Goal: Transaction & Acquisition: Book appointment/travel/reservation

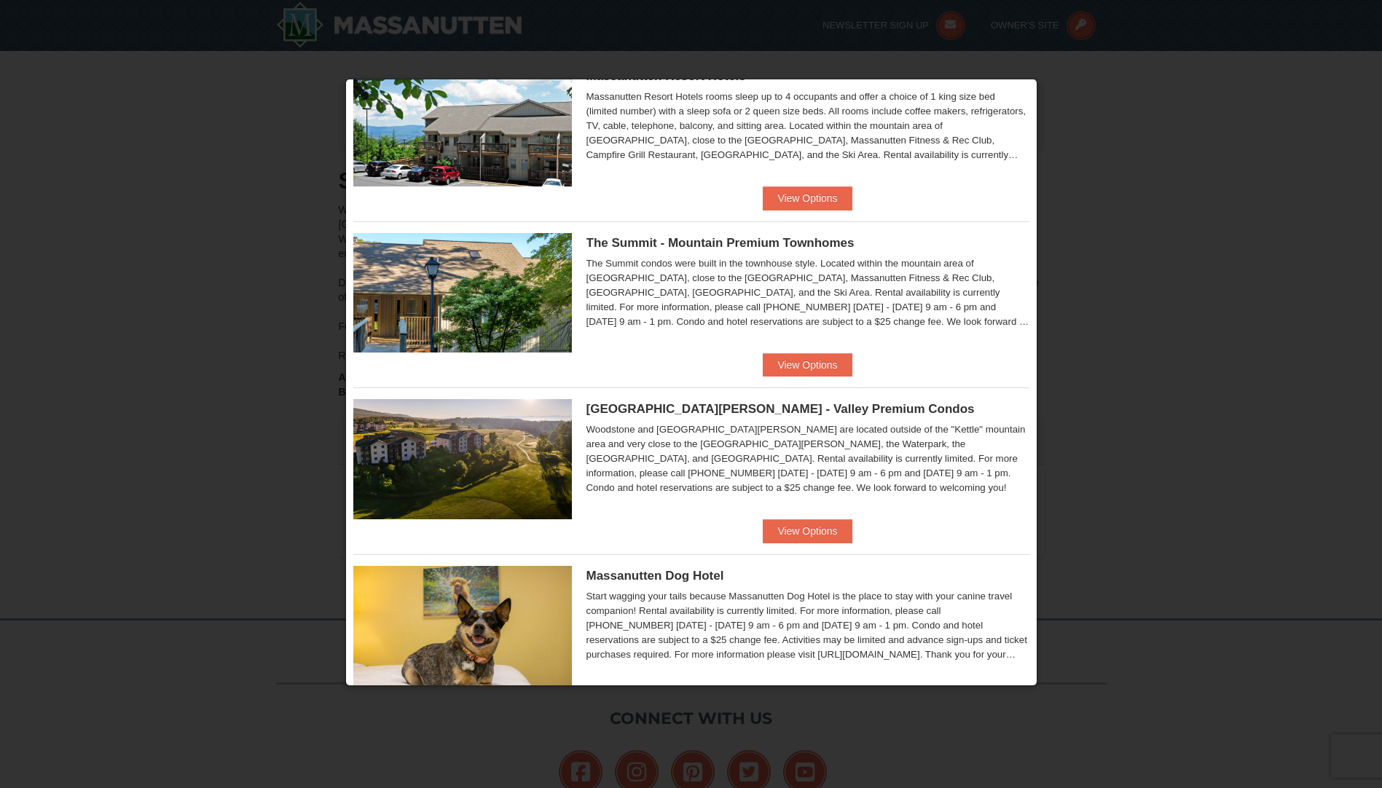
scroll to position [583, 0]
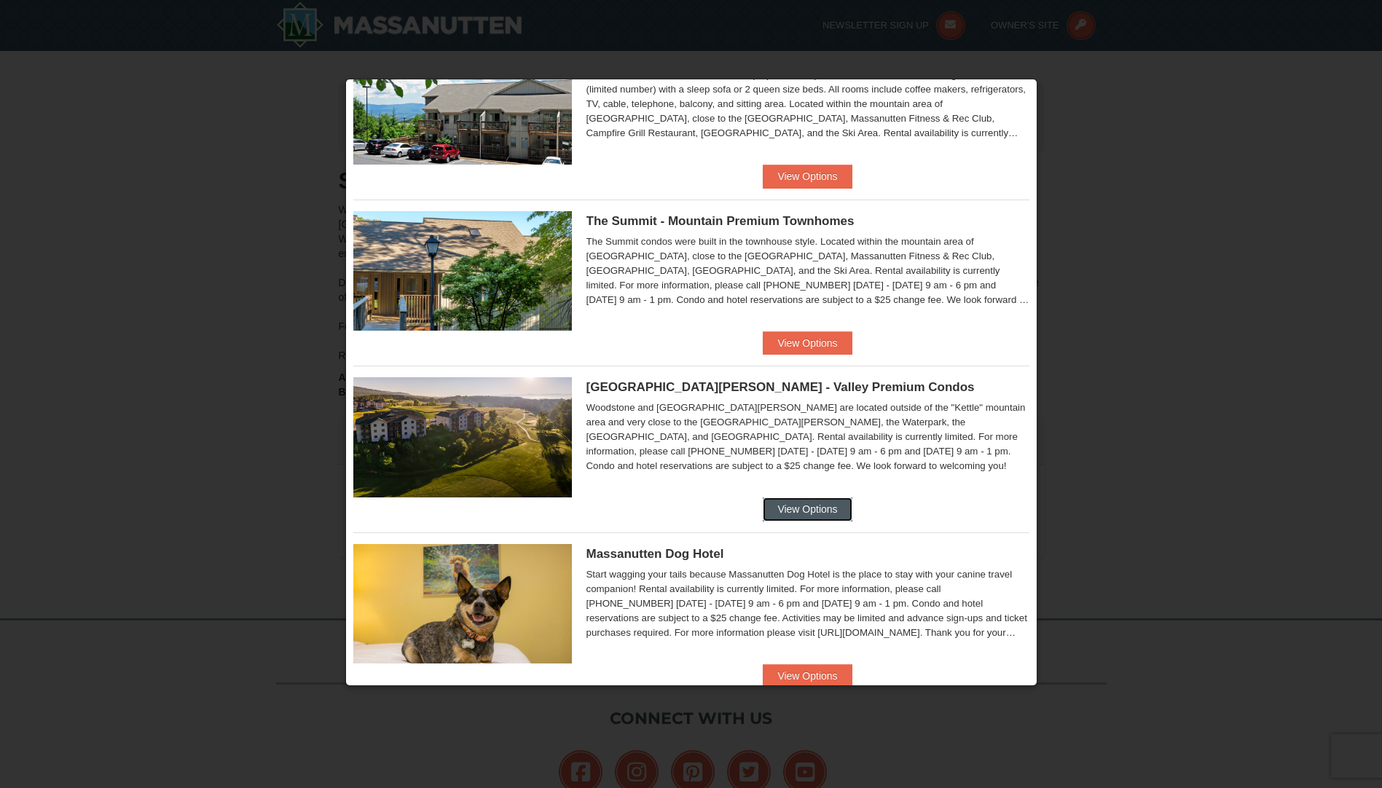
click at [830, 506] on button "View Options" at bounding box center [807, 509] width 89 height 23
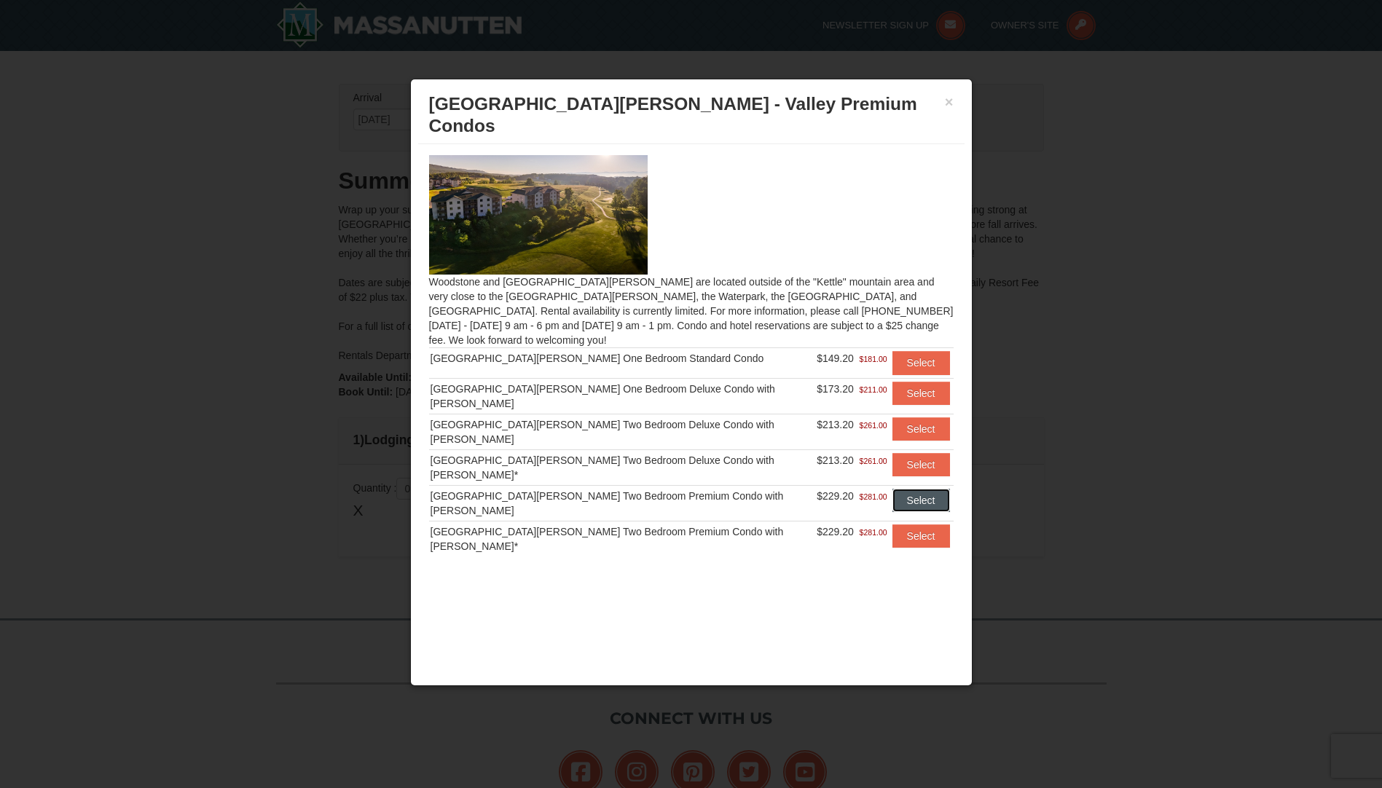
click at [922, 489] on button "Select" at bounding box center [921, 500] width 58 height 23
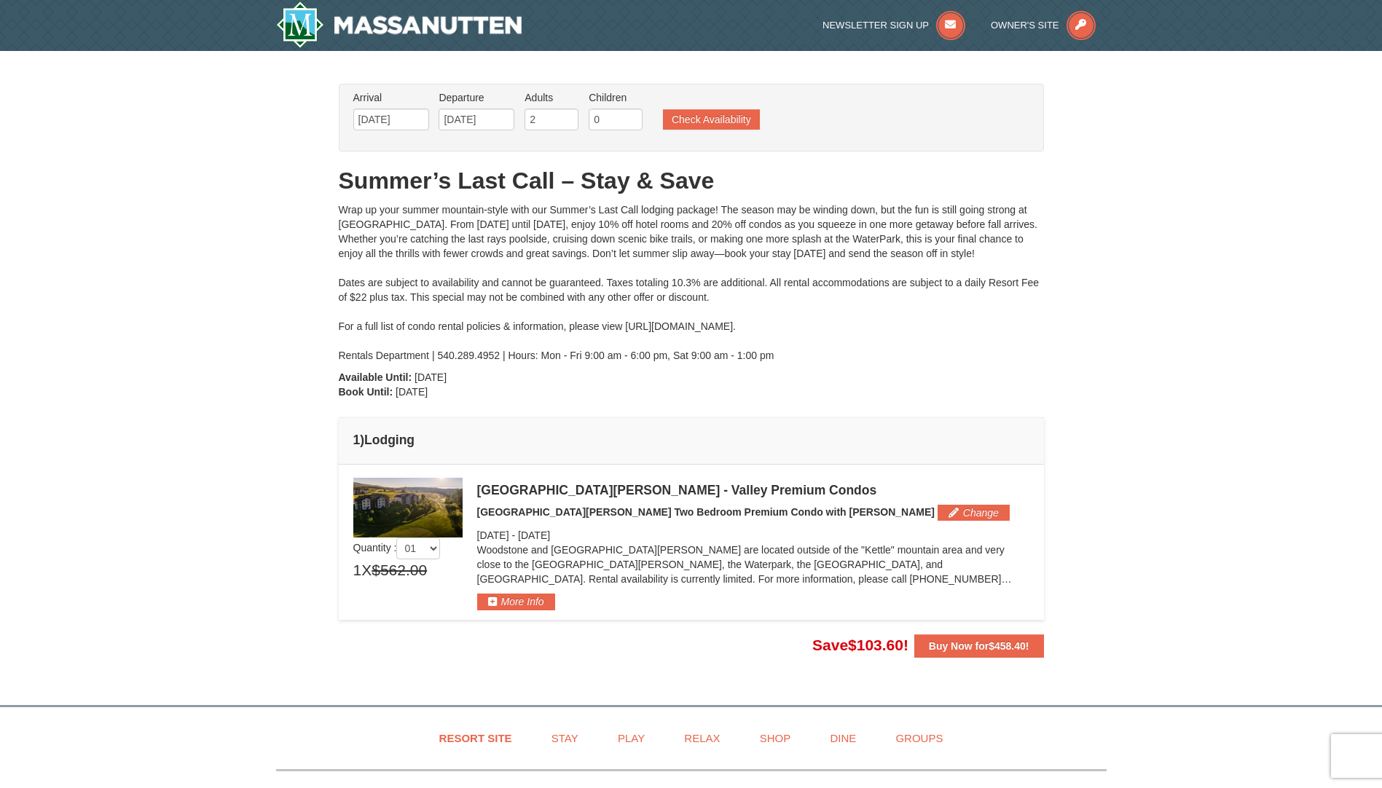
click at [393, 506] on img at bounding box center [407, 508] width 109 height 60
click at [500, 603] on button "More Info" at bounding box center [516, 602] width 78 height 16
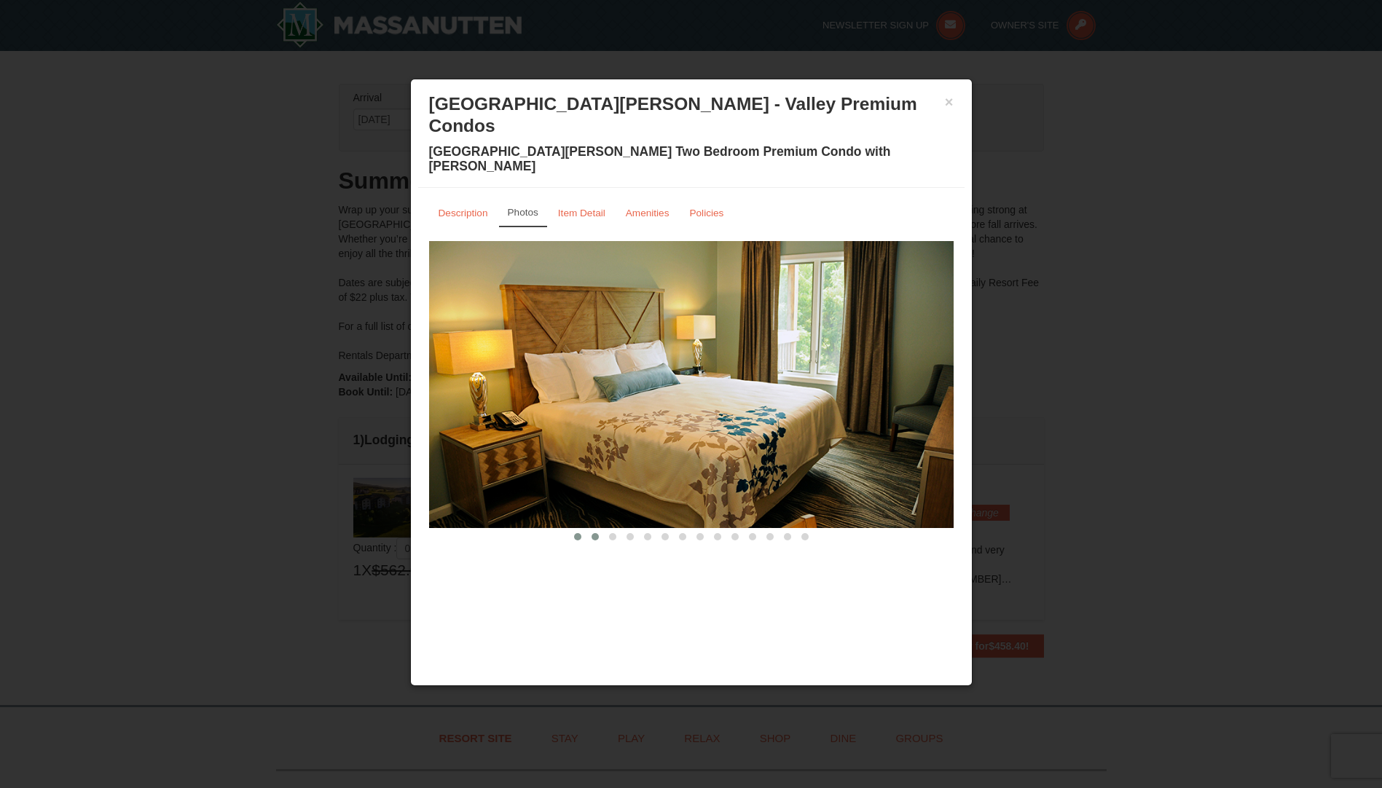
click at [595, 533] on span at bounding box center [595, 536] width 7 height 7
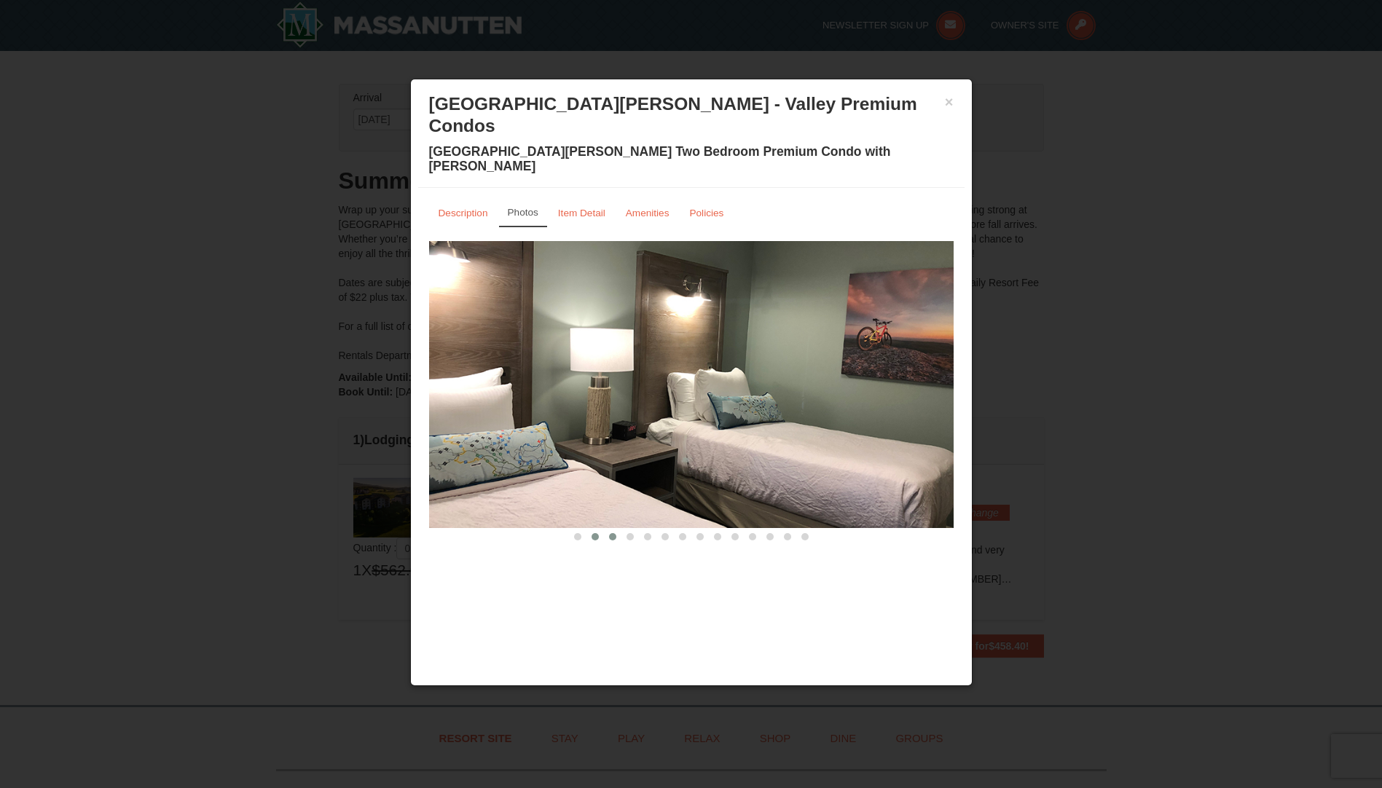
click at [611, 533] on span at bounding box center [612, 536] width 7 height 7
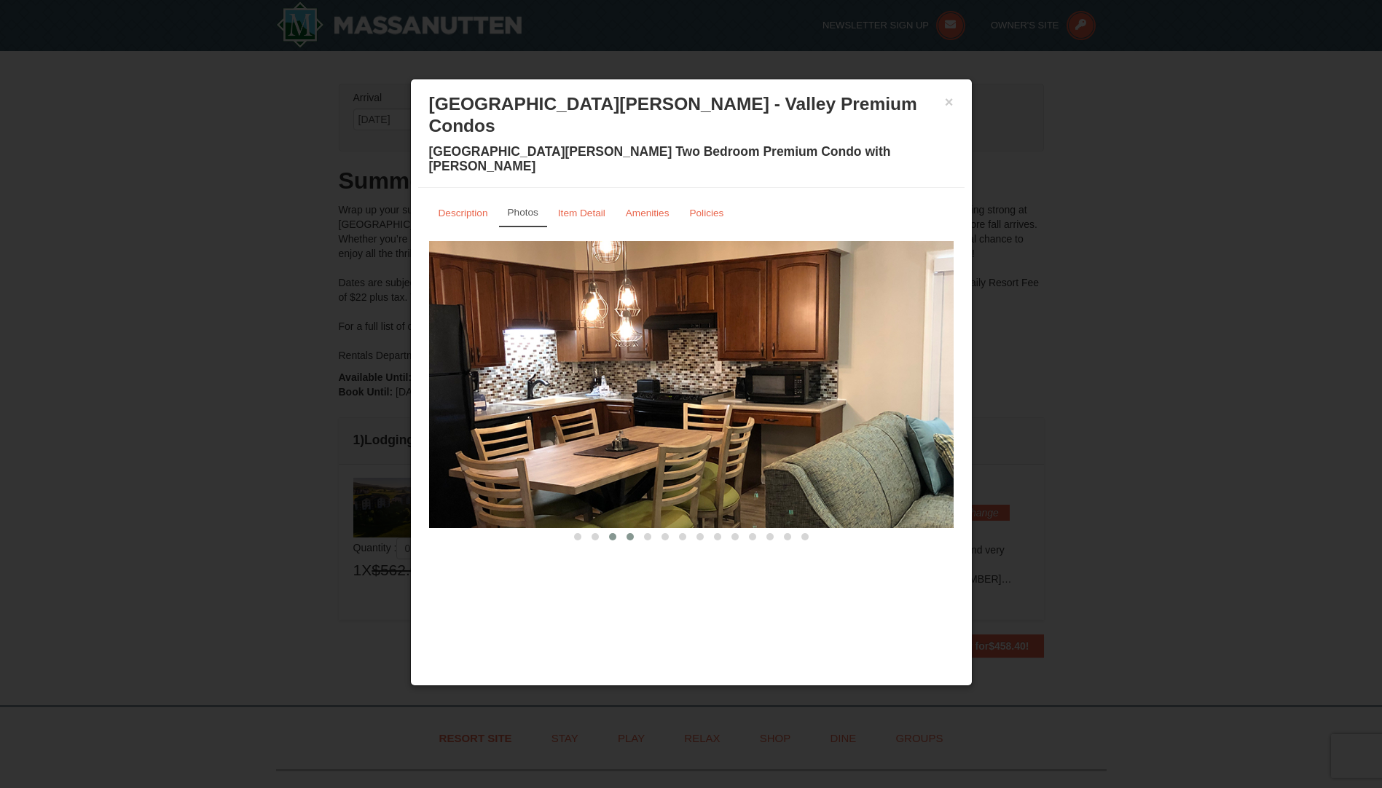
click at [630, 533] on span at bounding box center [629, 536] width 7 height 7
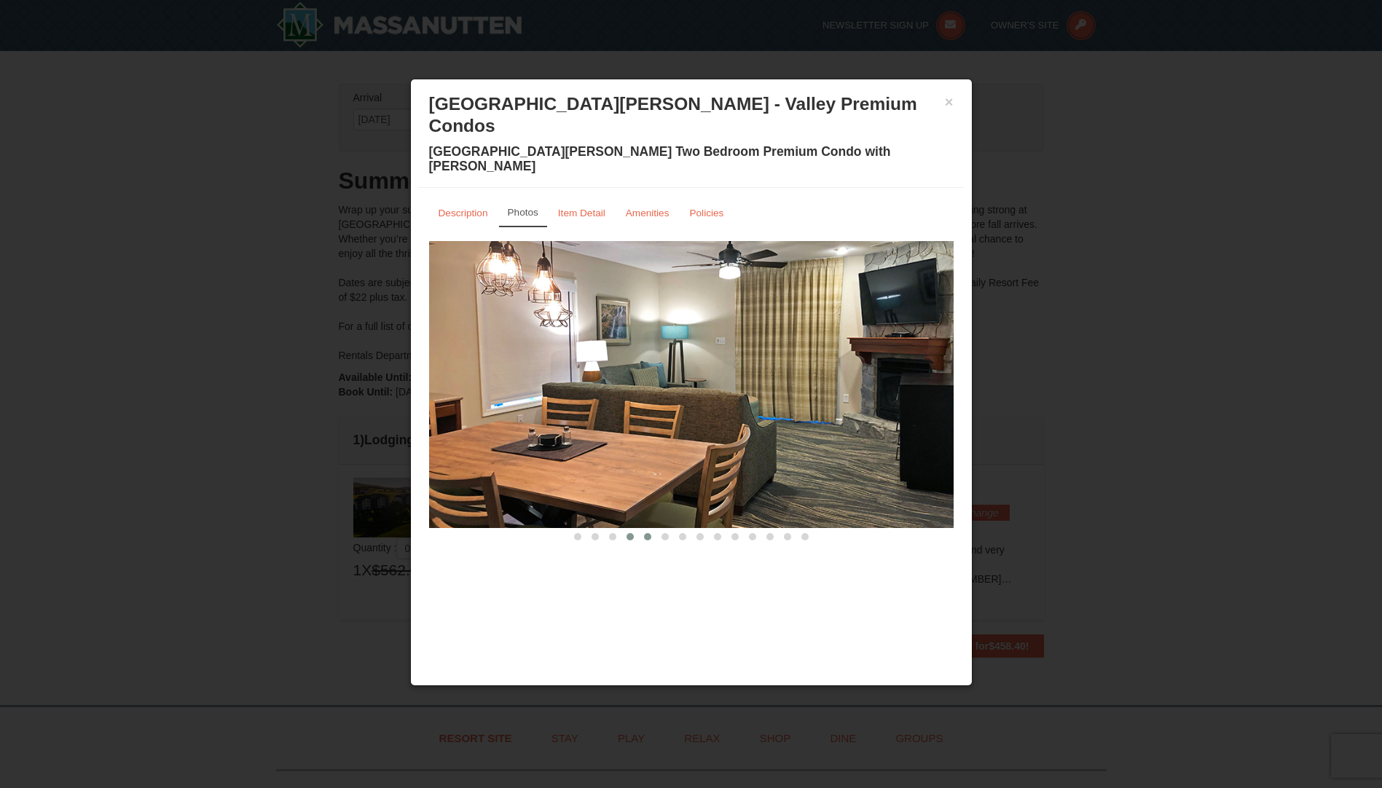
click at [648, 533] on span at bounding box center [647, 536] width 7 height 7
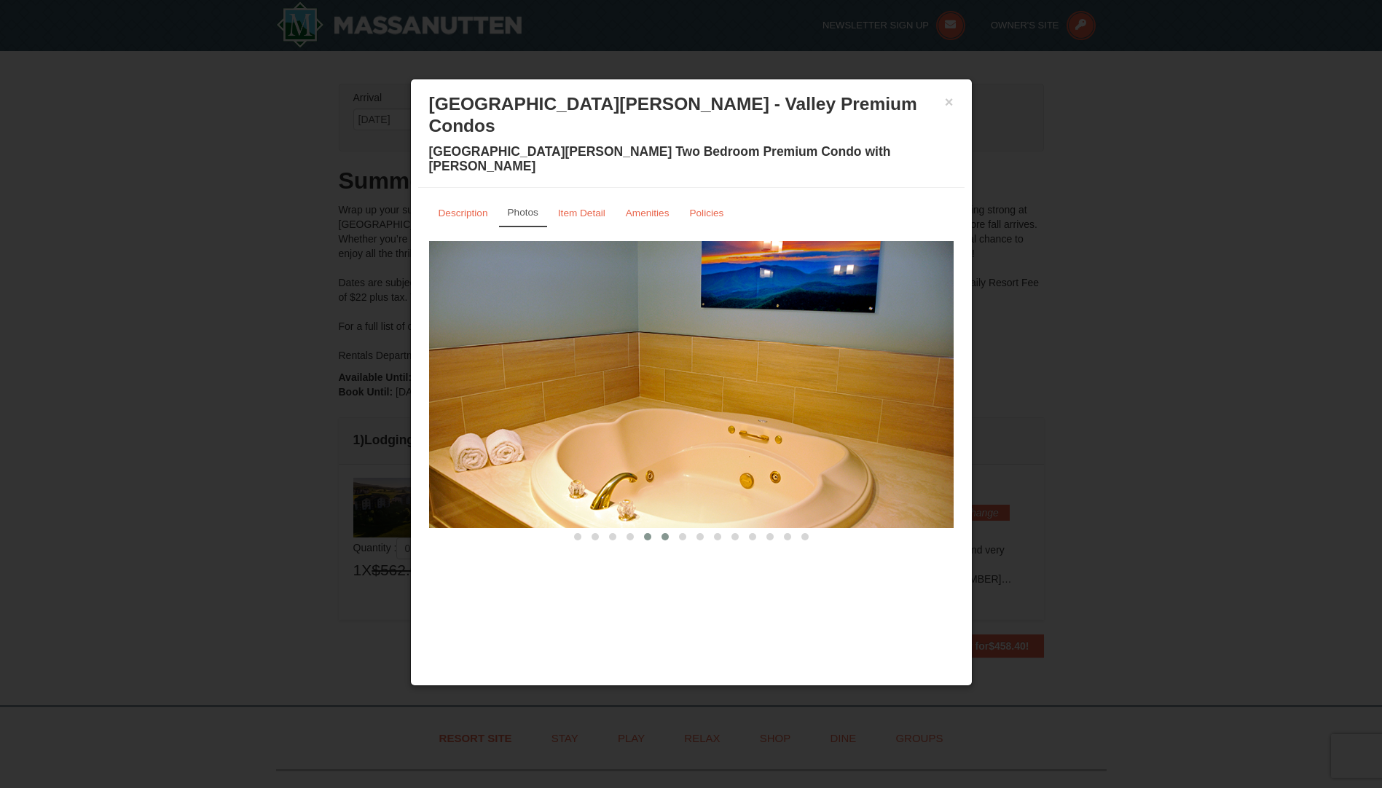
click at [666, 533] on span at bounding box center [664, 536] width 7 height 7
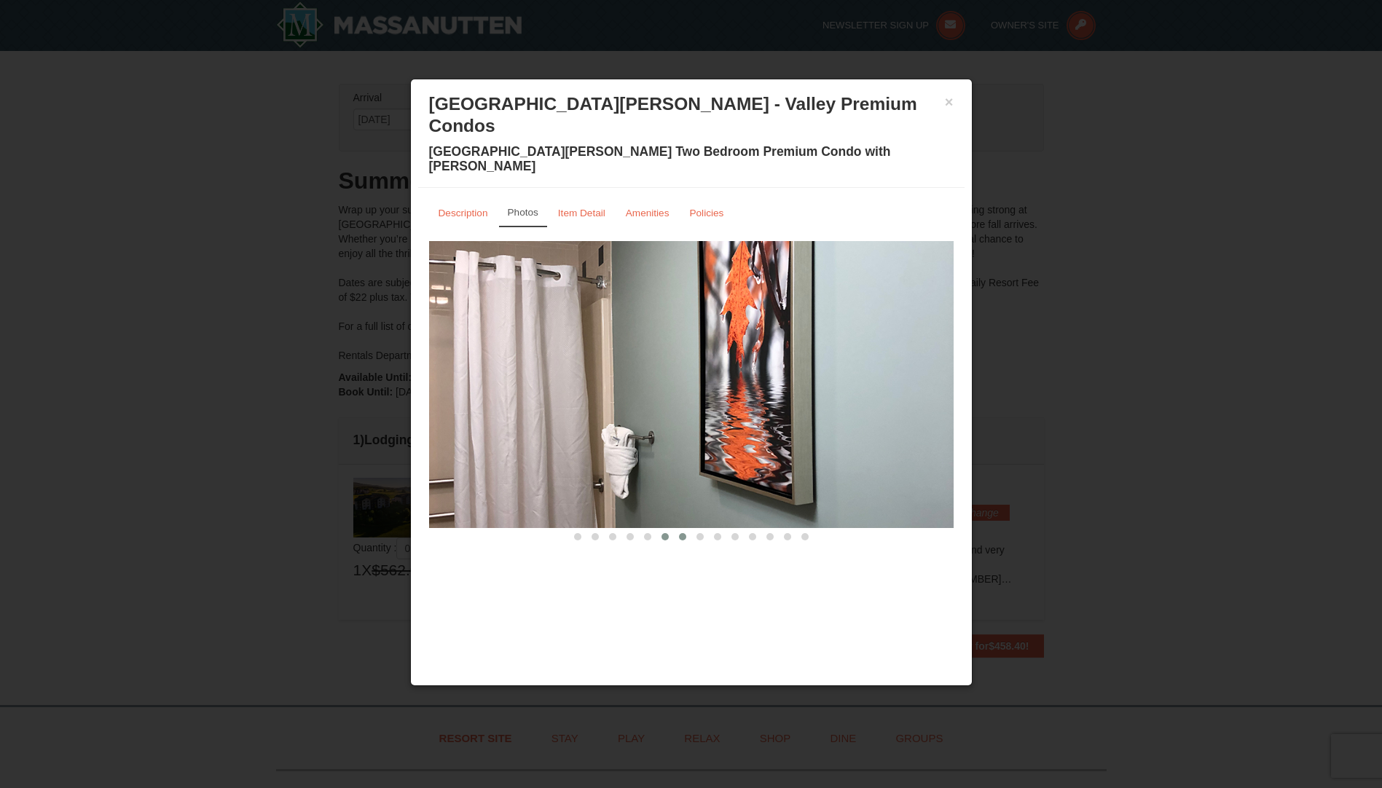
click at [681, 533] on span at bounding box center [682, 536] width 7 height 7
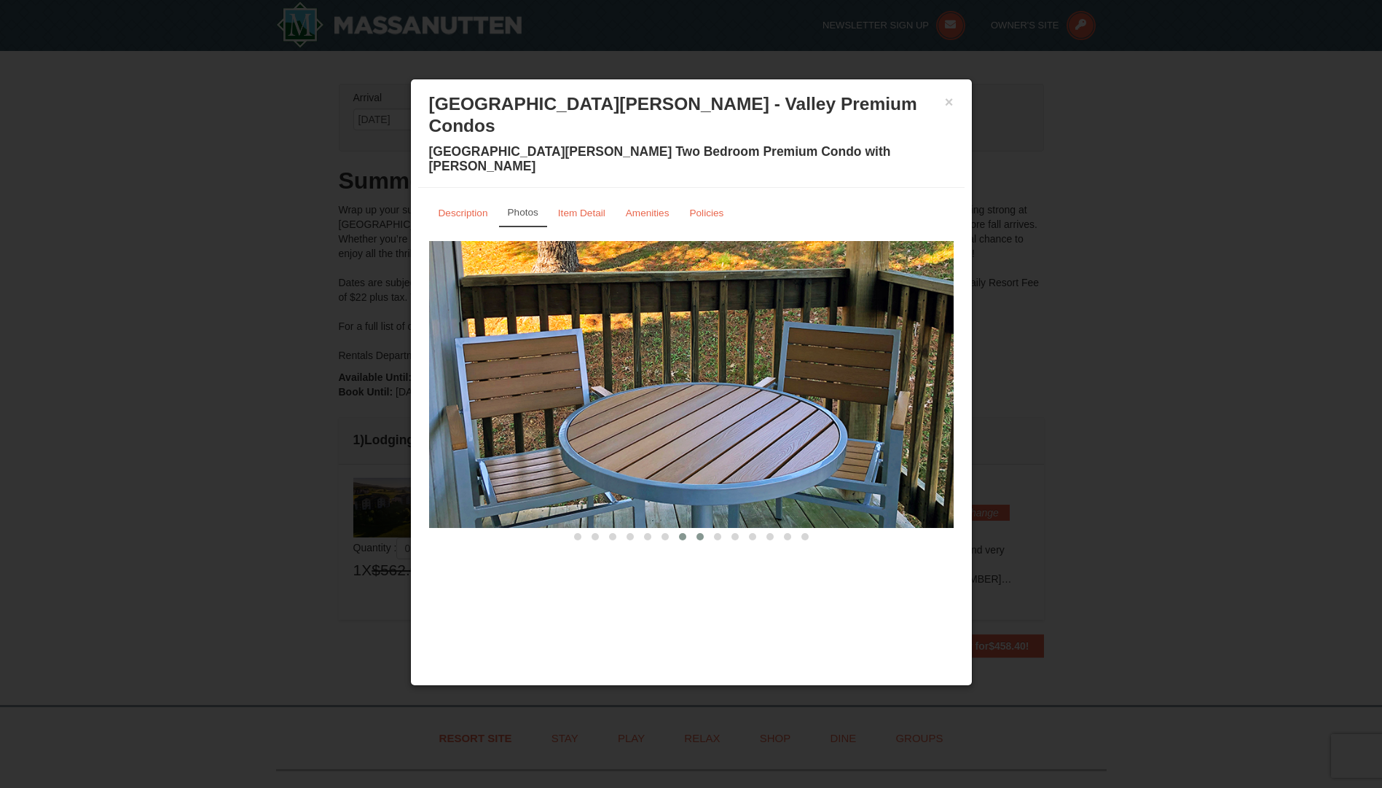
click at [702, 533] on span at bounding box center [699, 536] width 7 height 7
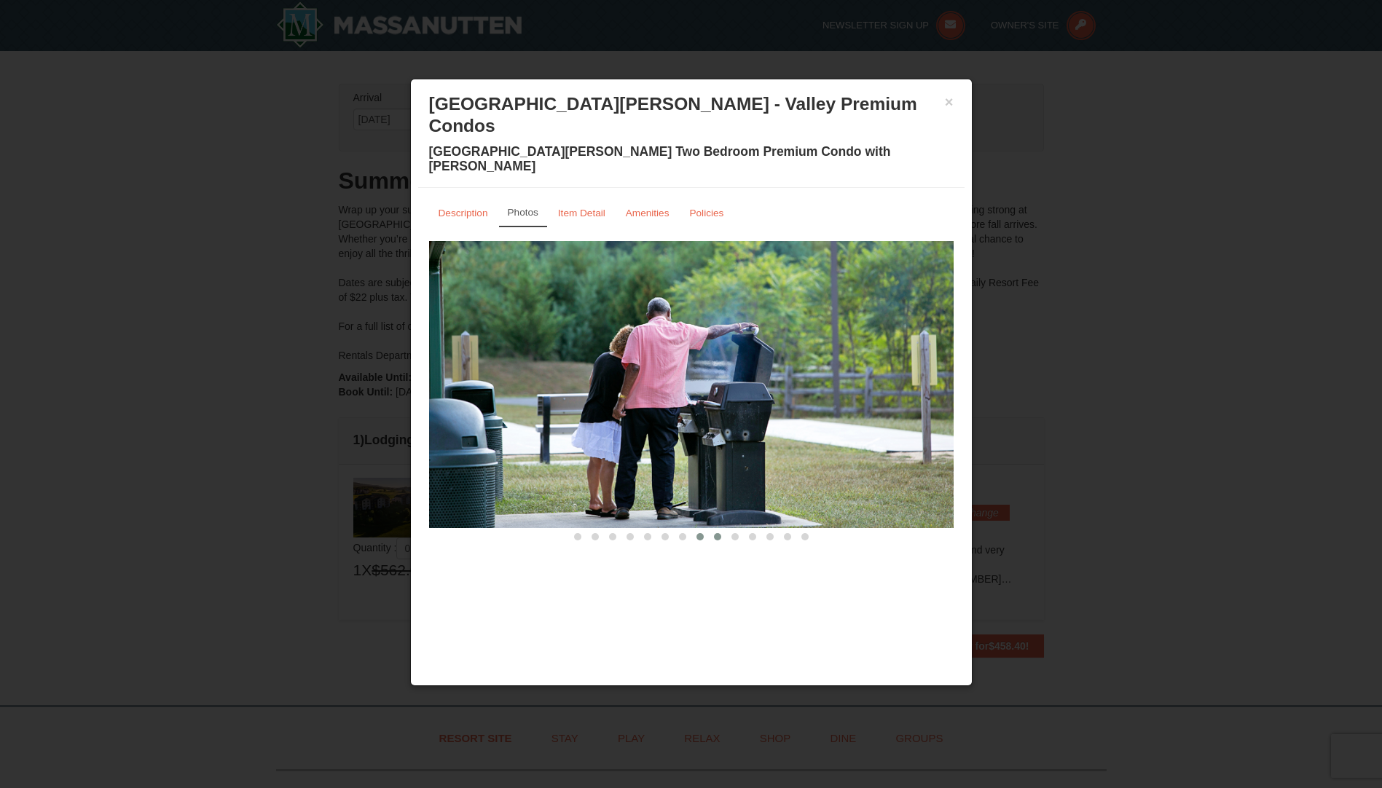
click at [714, 530] on button at bounding box center [717, 537] width 17 height 15
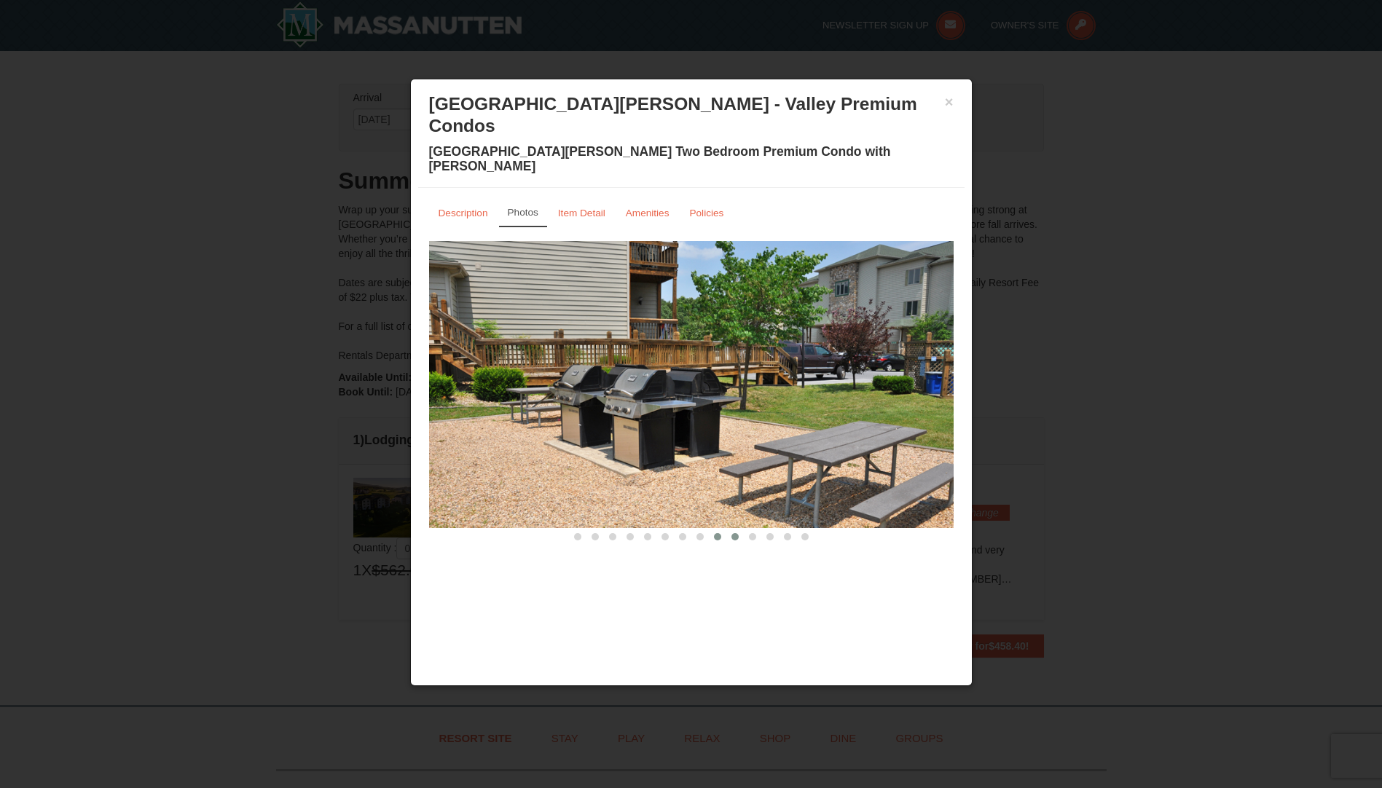
click at [736, 530] on button at bounding box center [734, 537] width 17 height 15
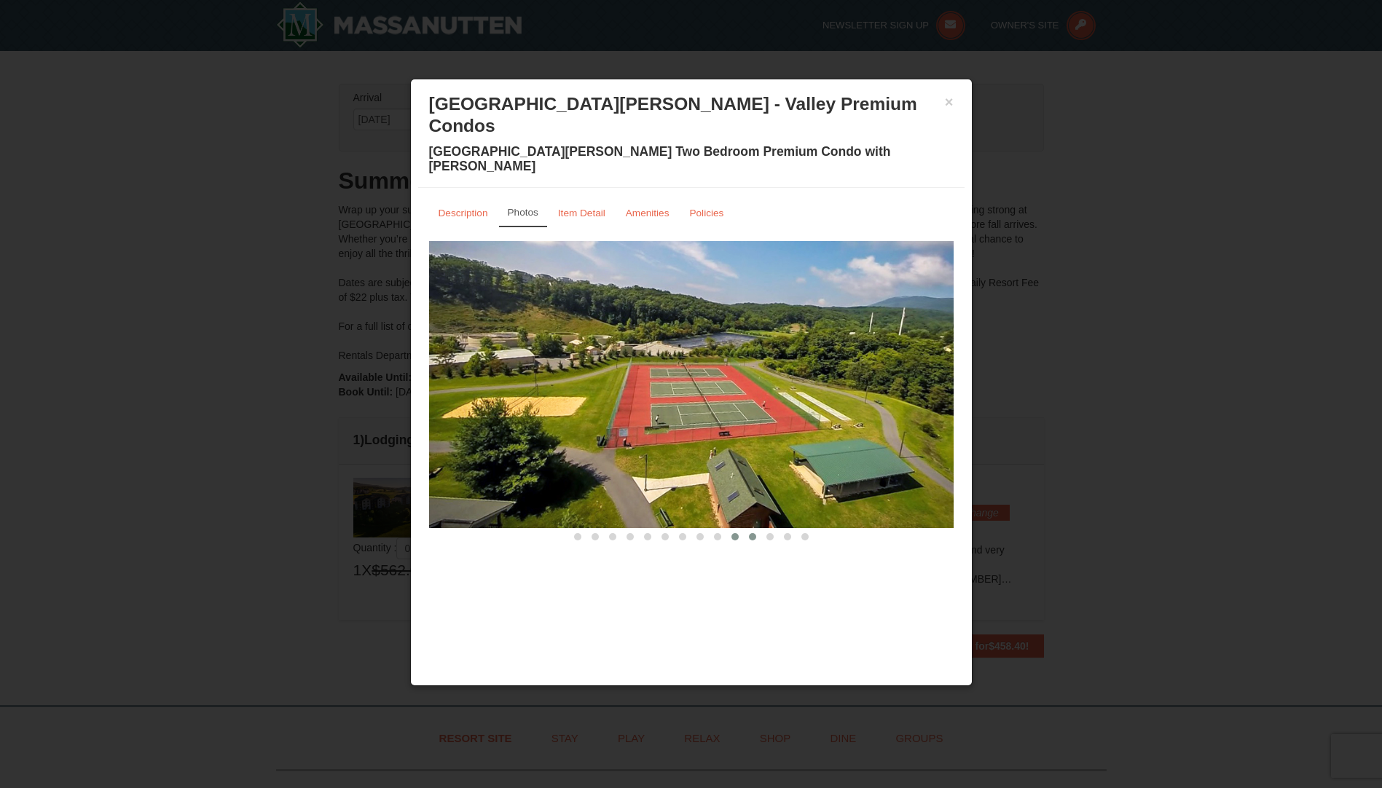
click at [751, 533] on span at bounding box center [752, 536] width 7 height 7
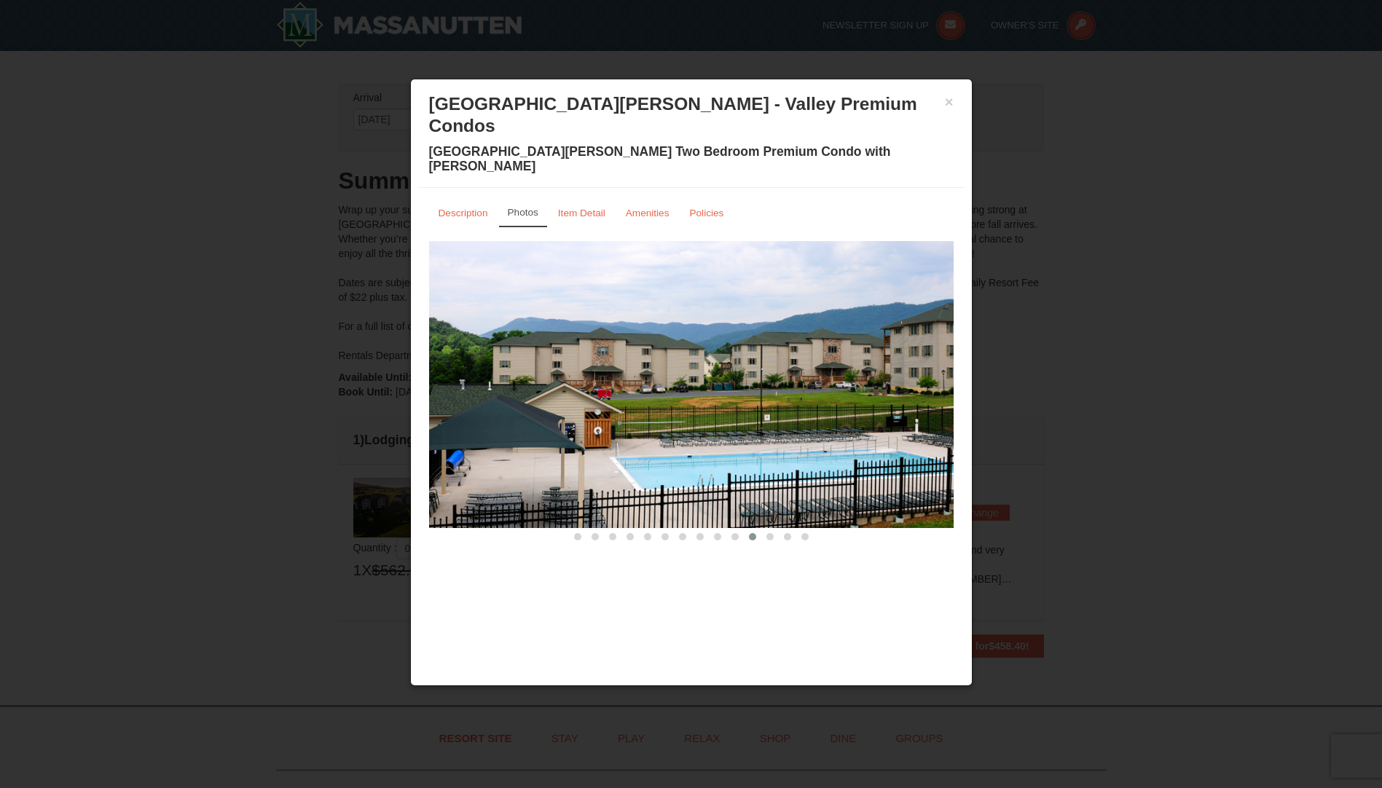
click at [758, 530] on button at bounding box center [752, 537] width 17 height 15
click at [769, 533] on span at bounding box center [769, 536] width 7 height 7
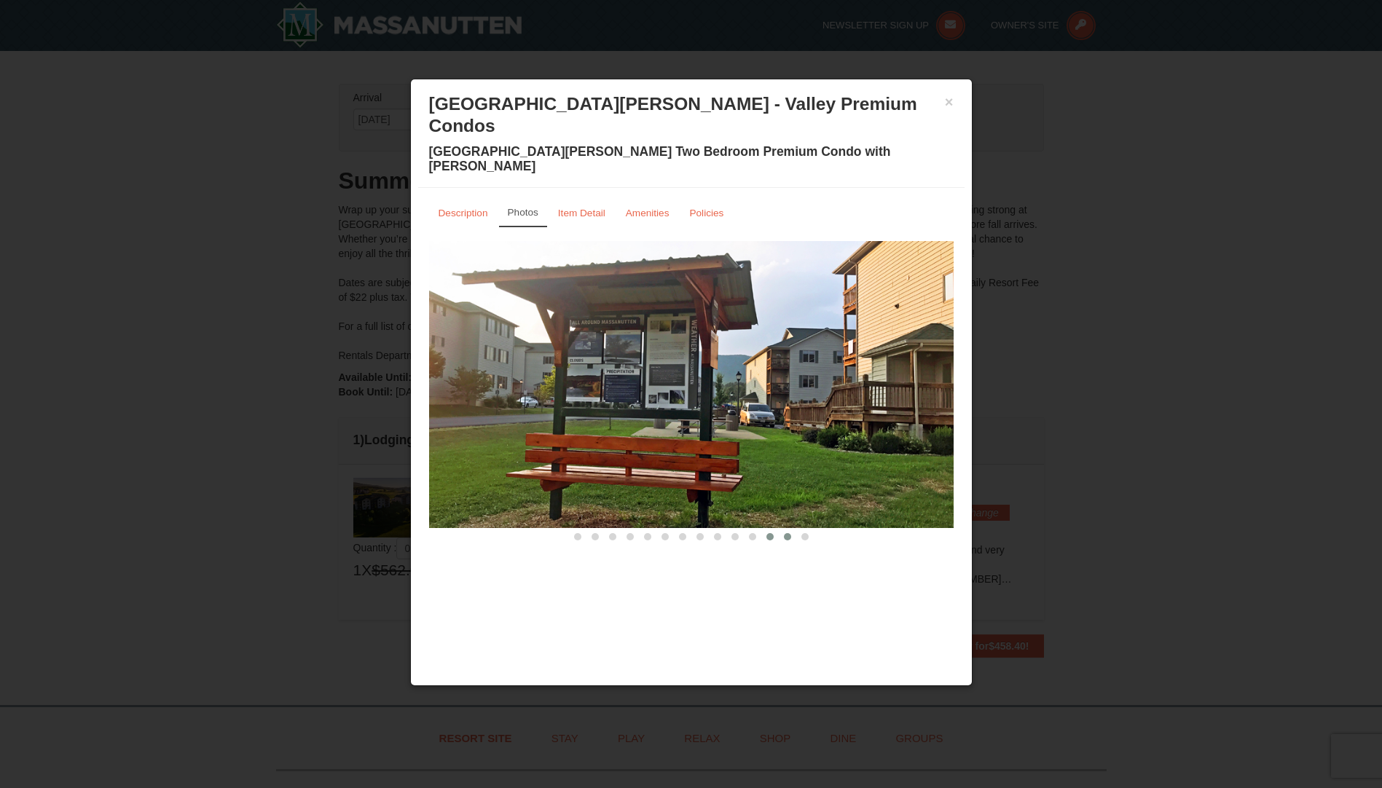
click at [785, 530] on button at bounding box center [787, 537] width 17 height 15
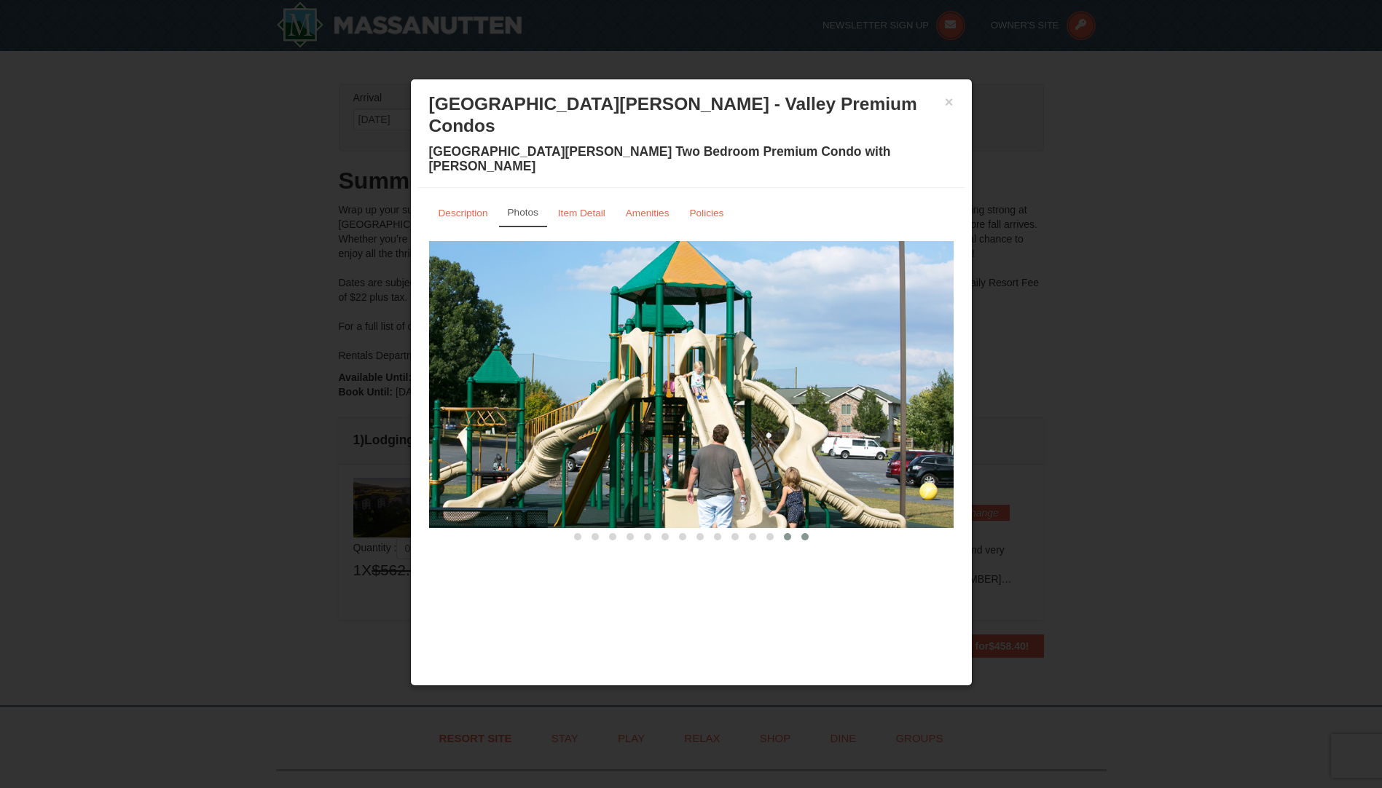
click at [804, 533] on span at bounding box center [804, 536] width 7 height 7
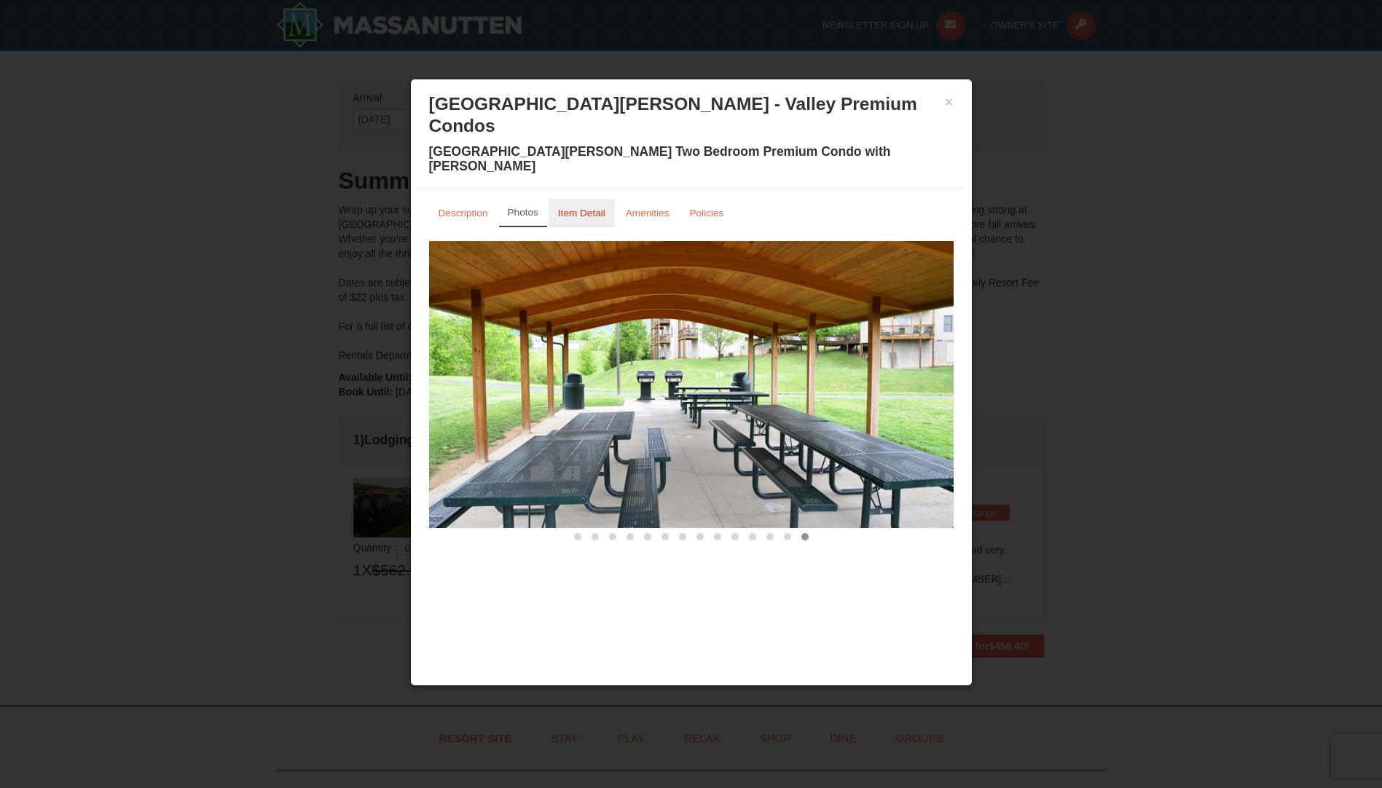
click at [586, 208] on small "Item Detail" at bounding box center [581, 213] width 47 height 11
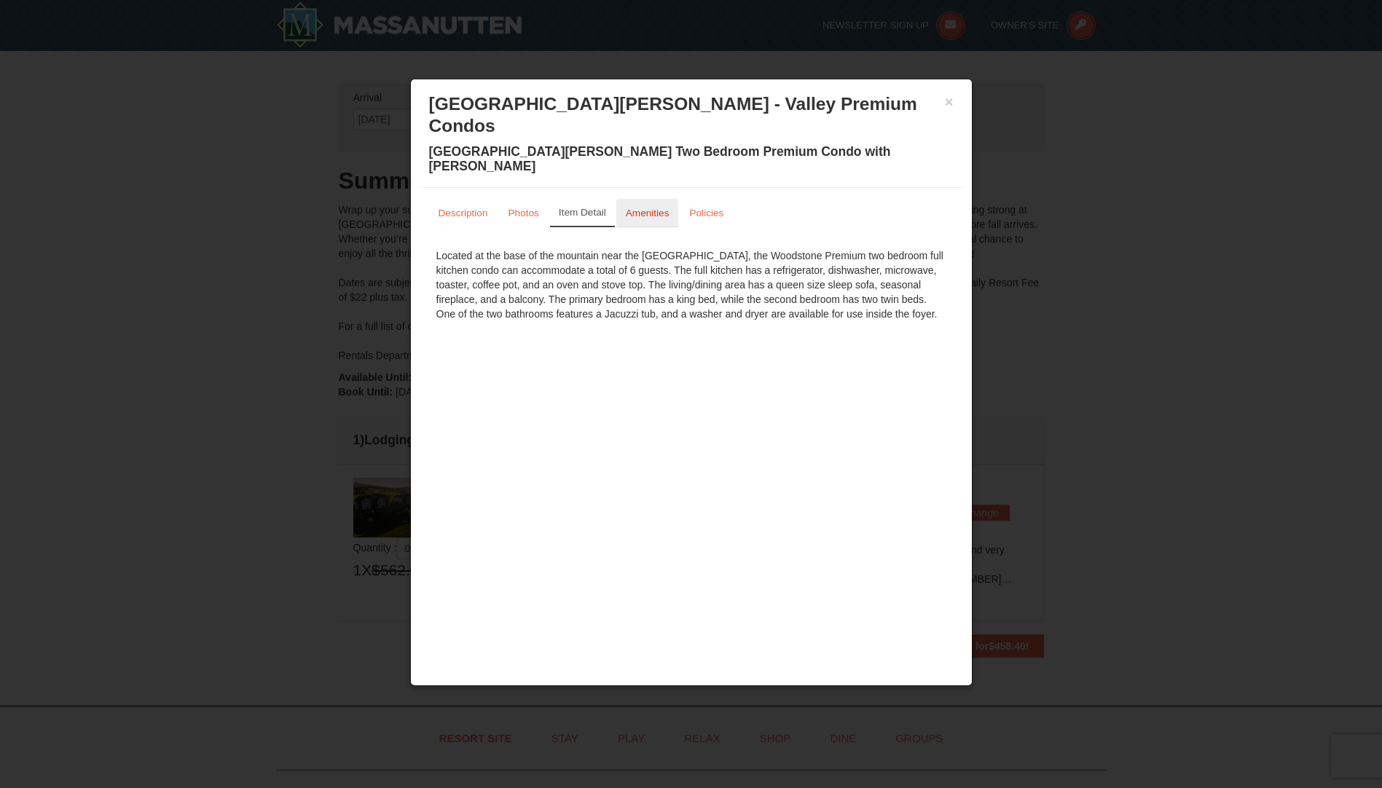
click at [653, 199] on link "Amenities" at bounding box center [647, 213] width 63 height 28
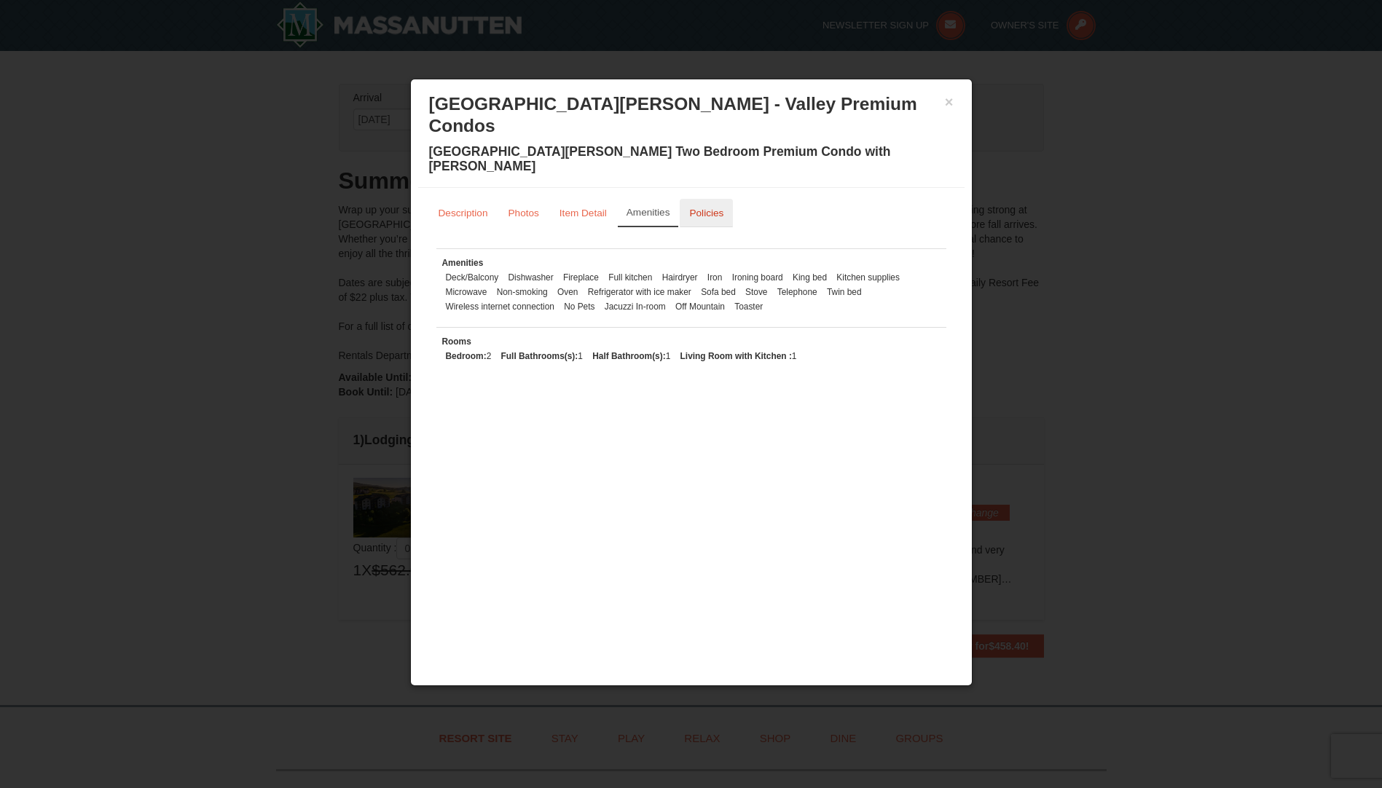
click at [704, 208] on small "Policies" at bounding box center [706, 213] width 34 height 11
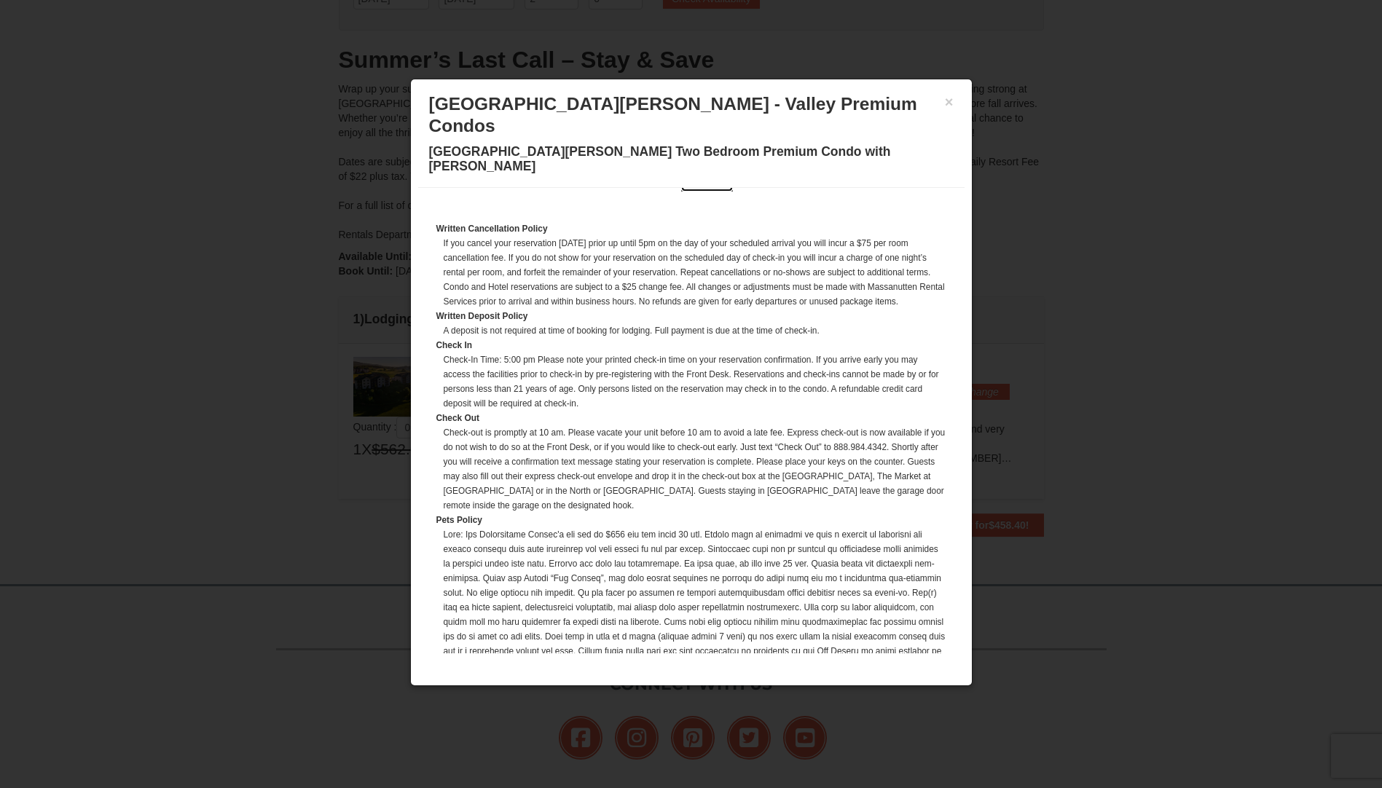
scroll to position [0, 0]
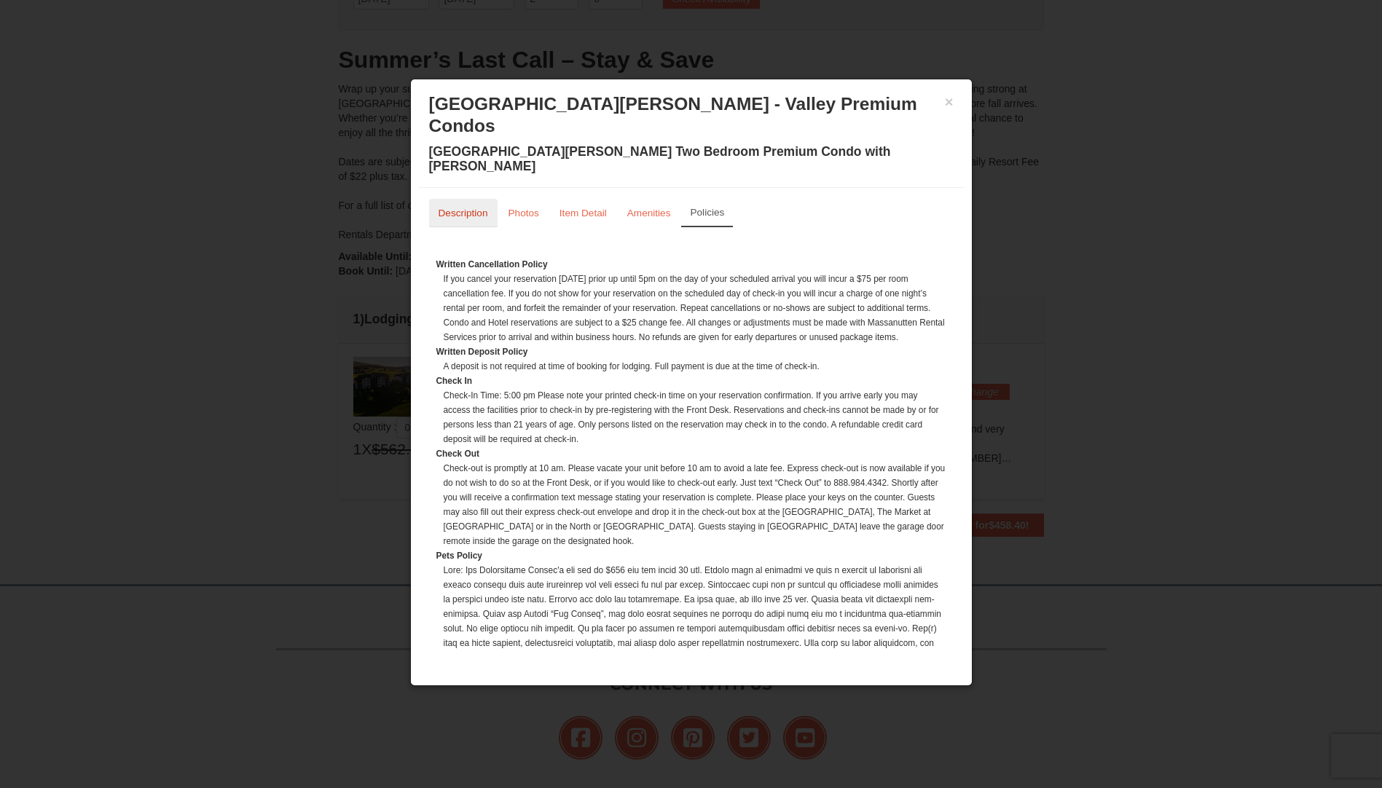
click at [450, 199] on link "Description" at bounding box center [463, 213] width 68 height 28
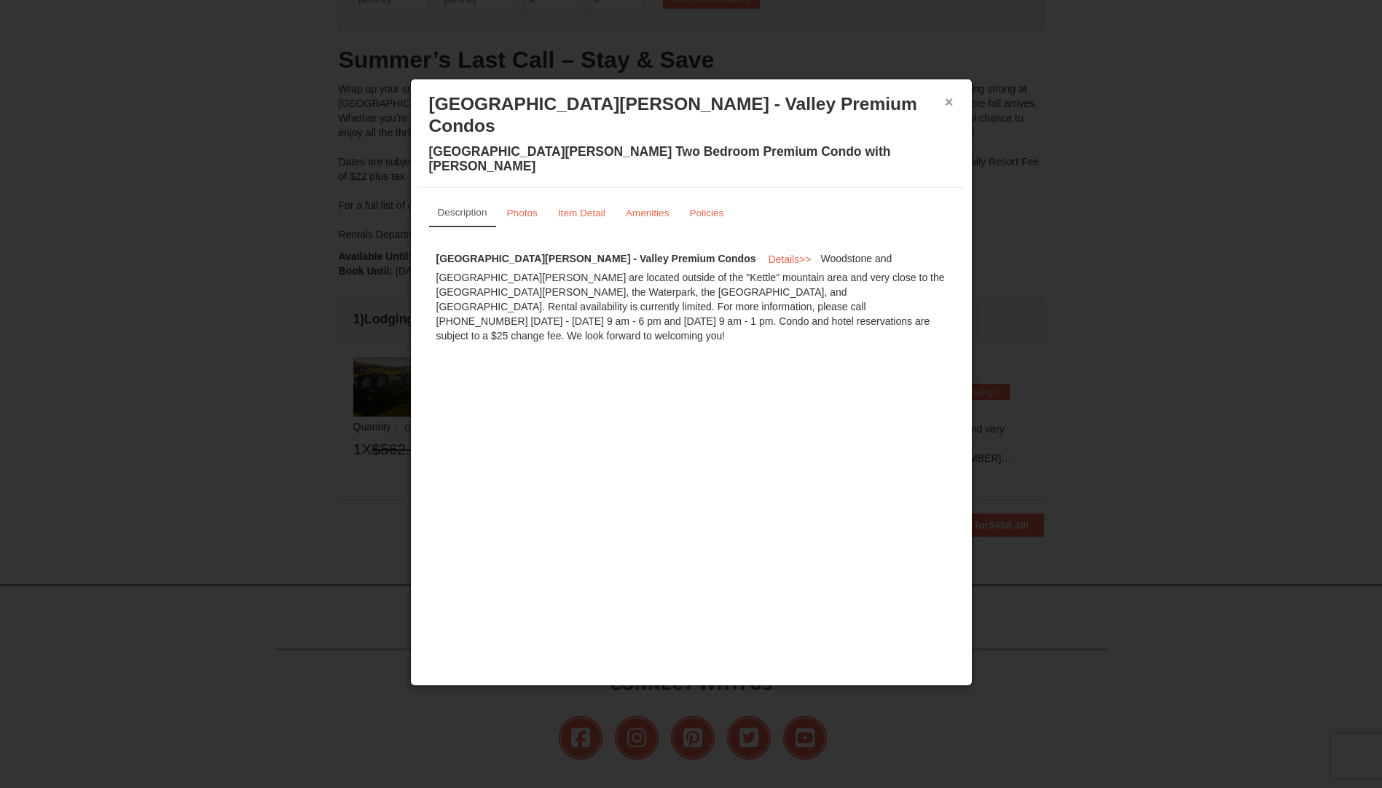
click at [952, 102] on button "×" at bounding box center [949, 102] width 9 height 15
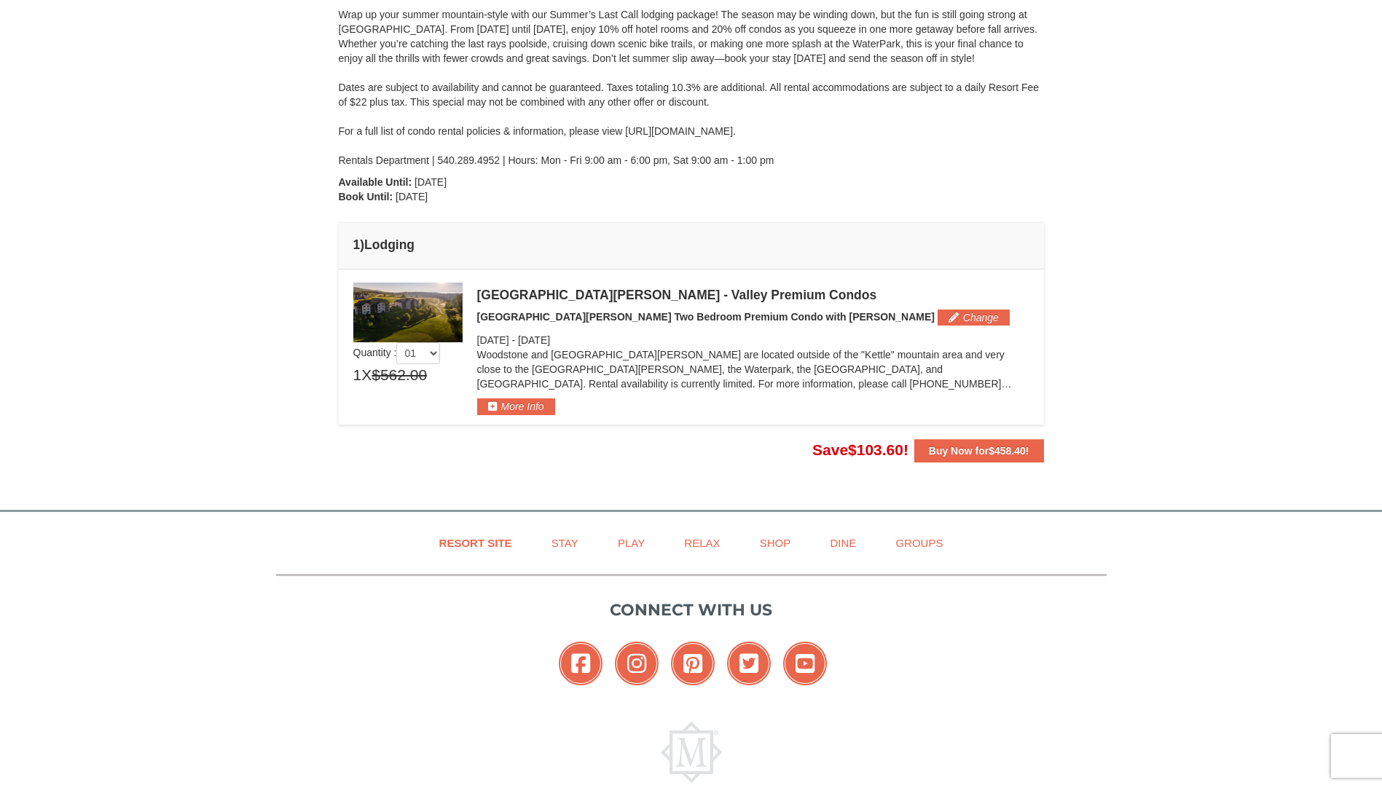
scroll to position [267, 0]
